Goal: Information Seeking & Learning: Learn about a topic

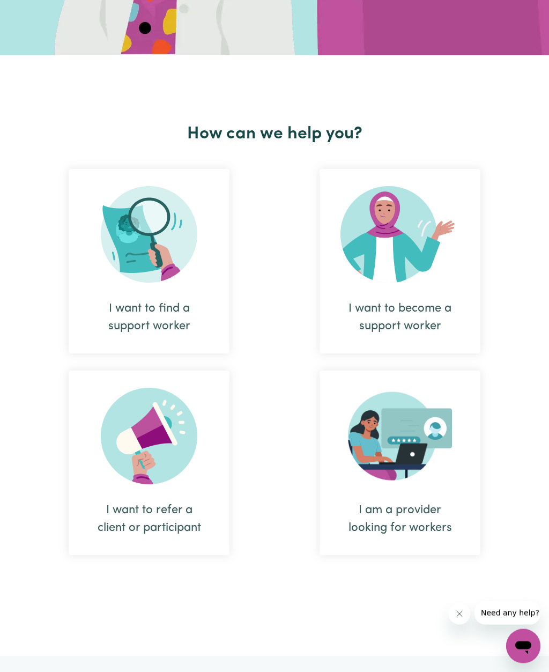
scroll to position [306, 0]
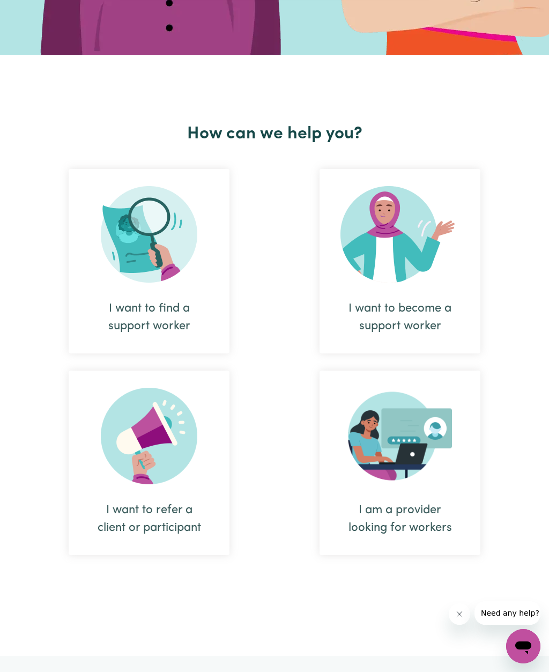
click at [408, 319] on div "I want to become a support worker" at bounding box center [399, 317] width 109 height 35
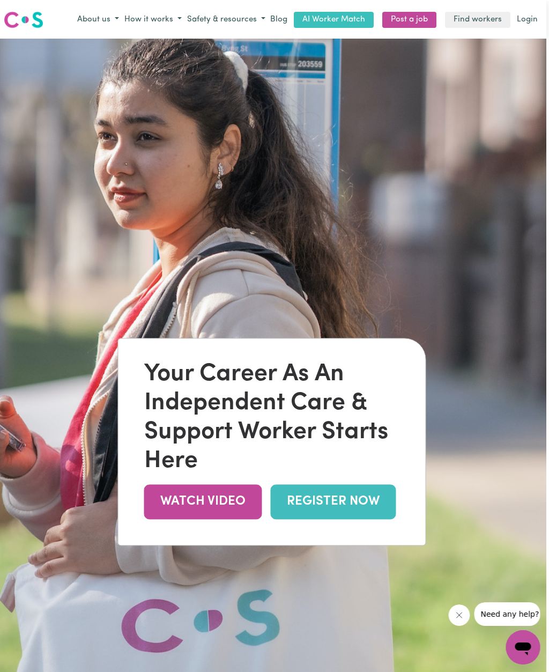
scroll to position [0, 6]
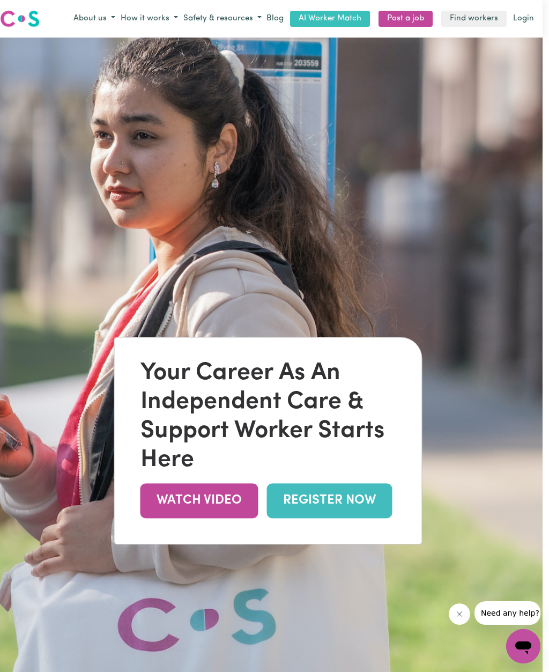
click at [93, 21] on button "About us" at bounding box center [94, 19] width 47 height 18
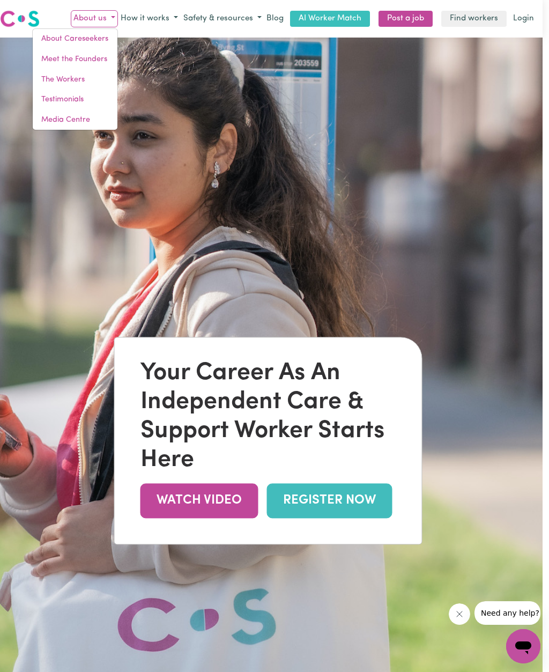
click at [64, 43] on link "About Careseekers" at bounding box center [75, 39] width 85 height 20
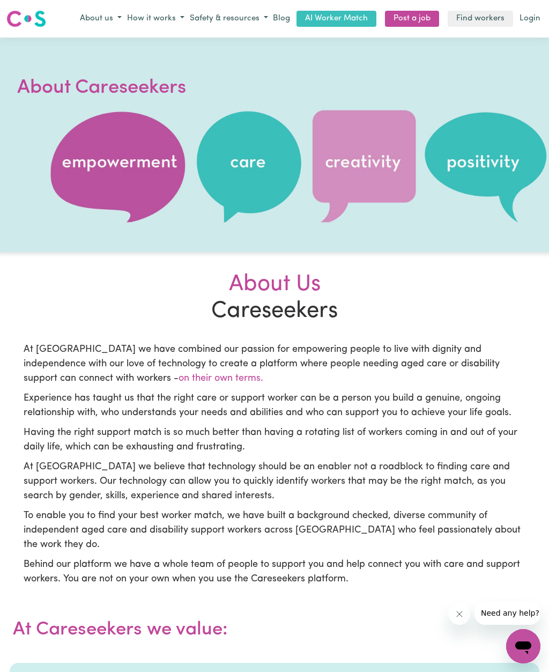
click at [161, 20] on button "How it works" at bounding box center [155, 19] width 63 height 18
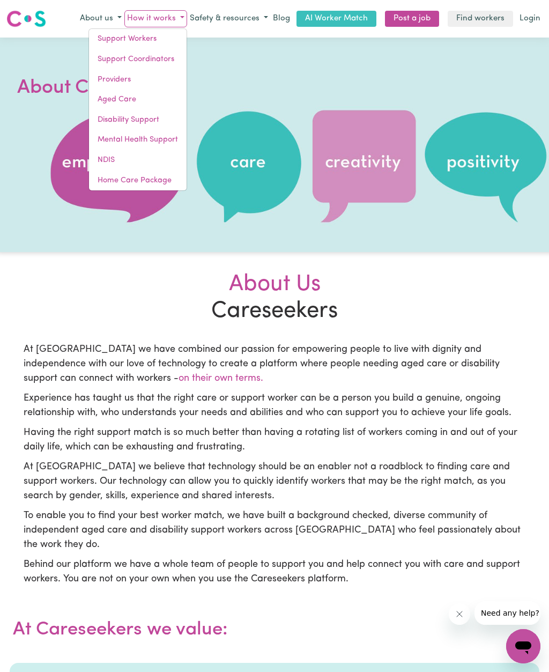
click at [159, 37] on link "Support Workers" at bounding box center [138, 39] width 98 height 20
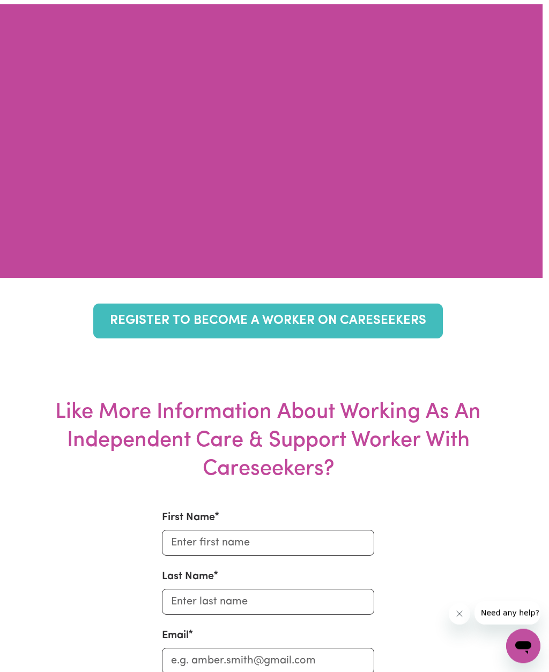
scroll to position [4506, 6]
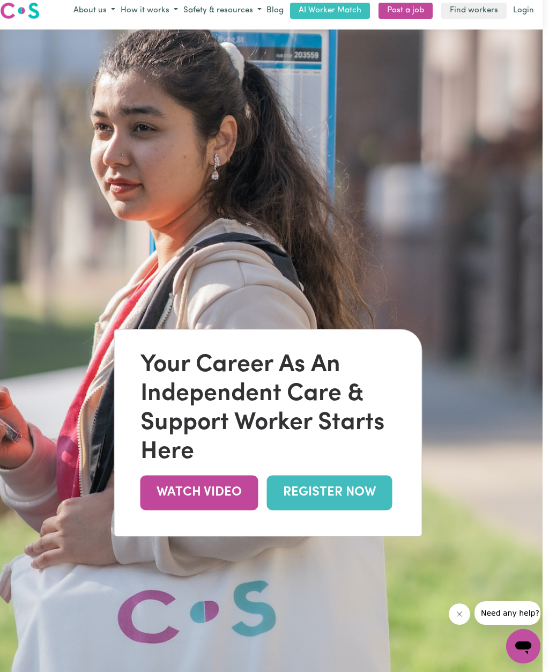
scroll to position [0, 6]
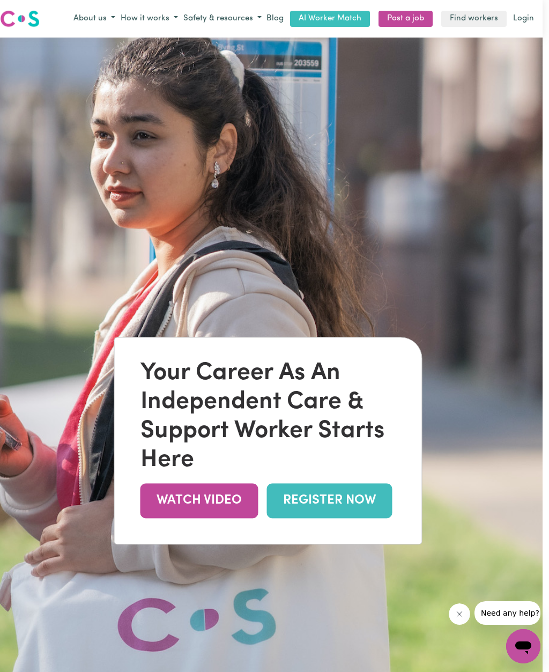
click at [345, 23] on link "AI Worker Match" at bounding box center [330, 19] width 80 height 17
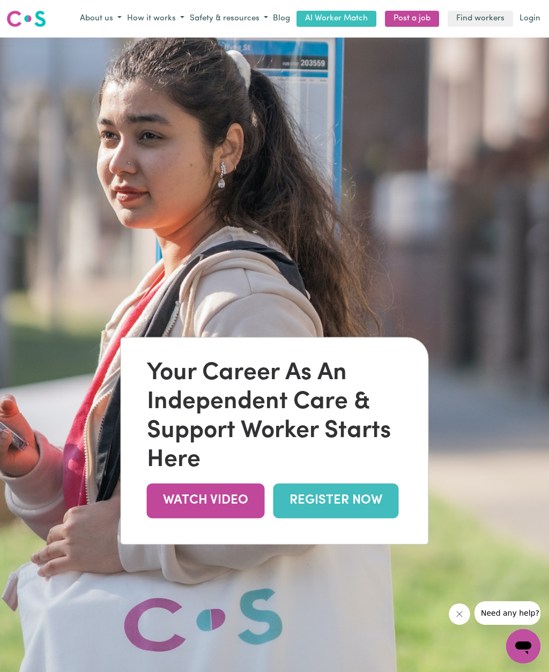
scroll to position [0, 6]
